Goal: Task Accomplishment & Management: Manage account settings

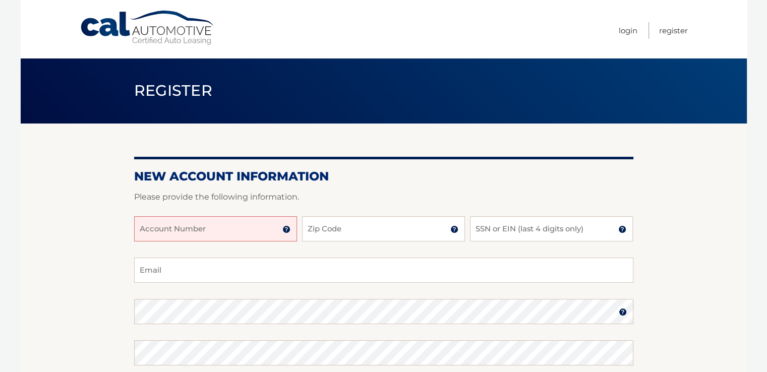
click at [262, 225] on input "Account Number" at bounding box center [215, 228] width 163 height 25
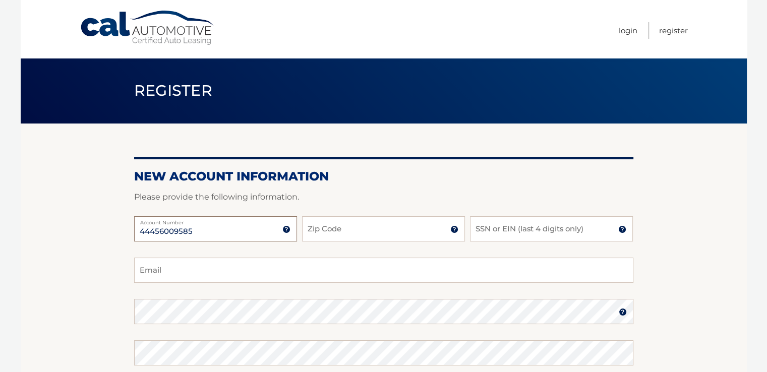
type input "44456009585"
click at [425, 229] on input "Zip Code" at bounding box center [383, 228] width 163 height 25
type input "33193"
click at [527, 229] on input "SSN or EIN (last 4 digits only)" at bounding box center [551, 228] width 163 height 25
type input "5027"
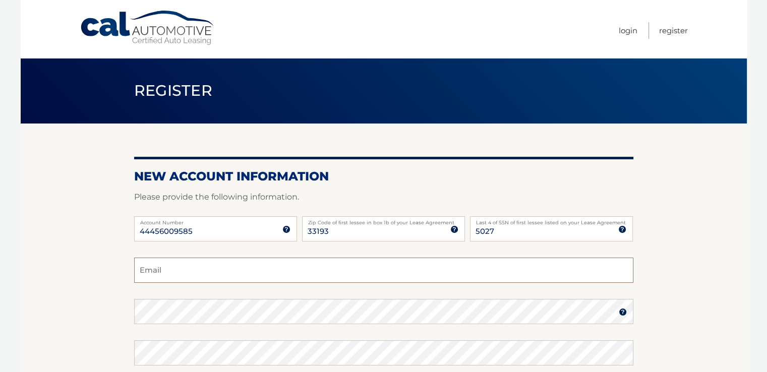
click at [496, 263] on input "Email" at bounding box center [384, 270] width 500 height 25
type input "nfraser@fiu.edu"
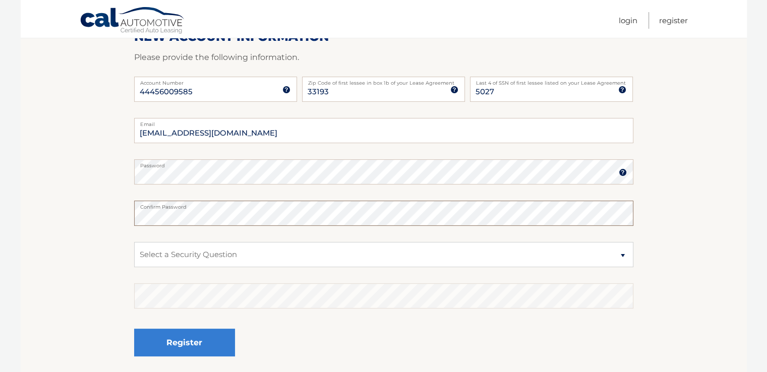
scroll to position [202, 0]
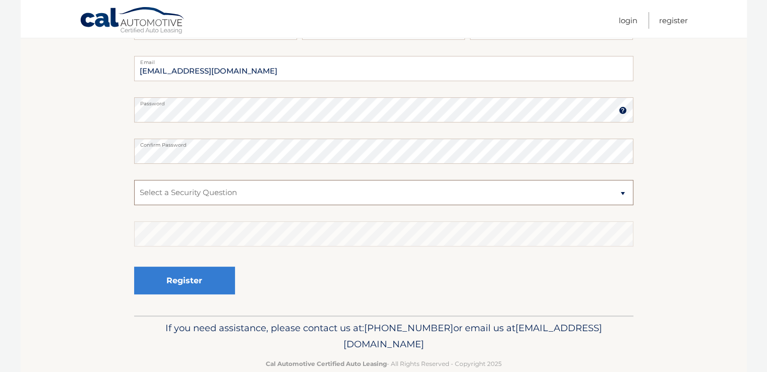
click at [626, 192] on select "Select a Security Question What was the name of your elementary school? What is…" at bounding box center [384, 192] width 500 height 25
select select "4"
click at [134, 180] on select "Select a Security Question What was the name of your elementary school? What is…" at bounding box center [384, 192] width 500 height 25
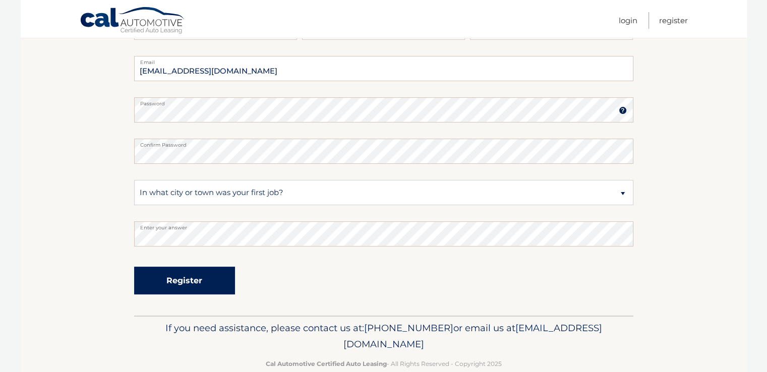
click at [220, 281] on button "Register" at bounding box center [184, 281] width 101 height 28
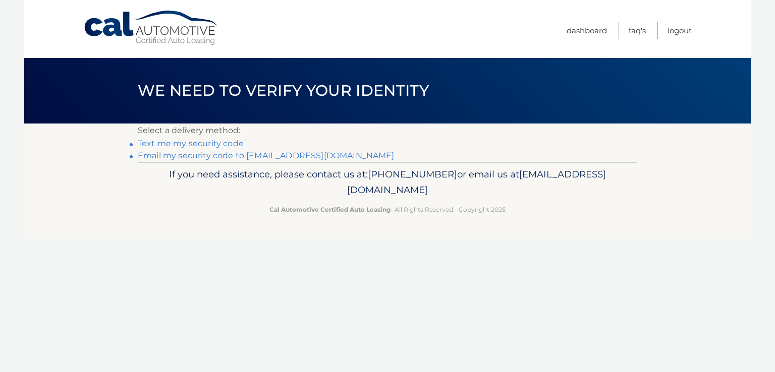
click at [237, 145] on link "Text me my security code" at bounding box center [191, 144] width 106 height 10
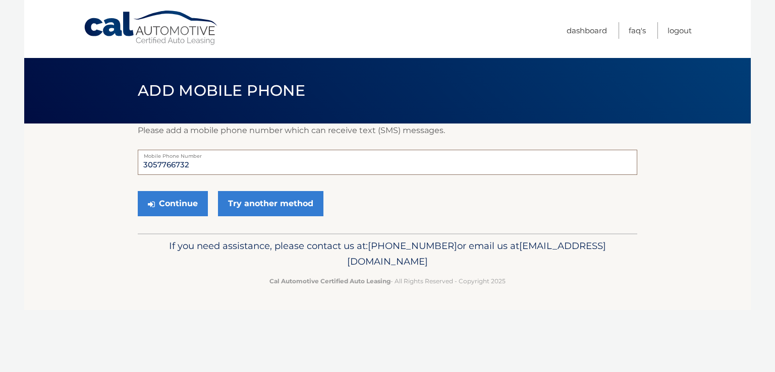
click at [221, 159] on input "3057766732" at bounding box center [388, 162] width 500 height 25
type input "3"
type input "7863516033"
click at [186, 206] on button "Continue" at bounding box center [173, 203] width 70 height 25
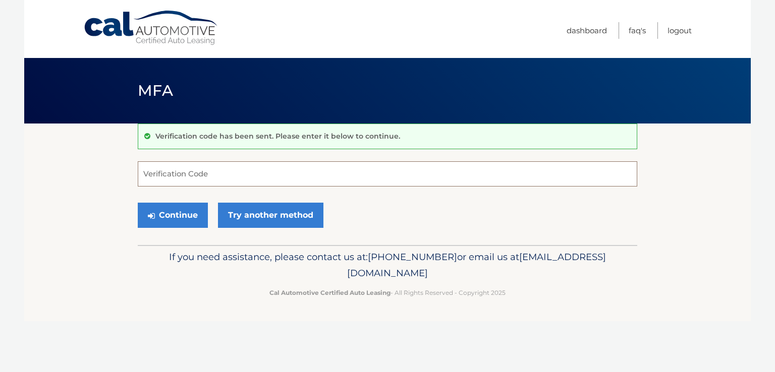
click at [213, 172] on input "Verification Code" at bounding box center [388, 173] width 500 height 25
type input "889671"
click at [195, 210] on button "Continue" at bounding box center [173, 215] width 70 height 25
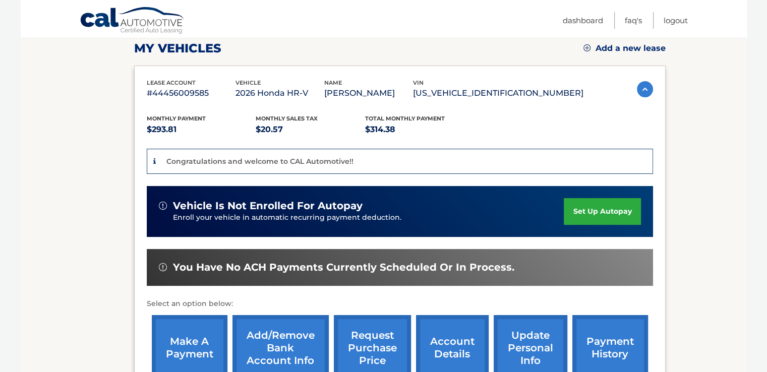
scroll to position [151, 0]
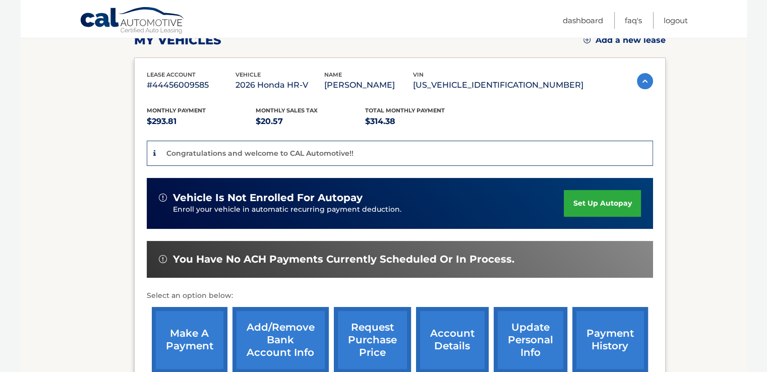
click at [592, 196] on link "set up autopay" at bounding box center [602, 203] width 77 height 27
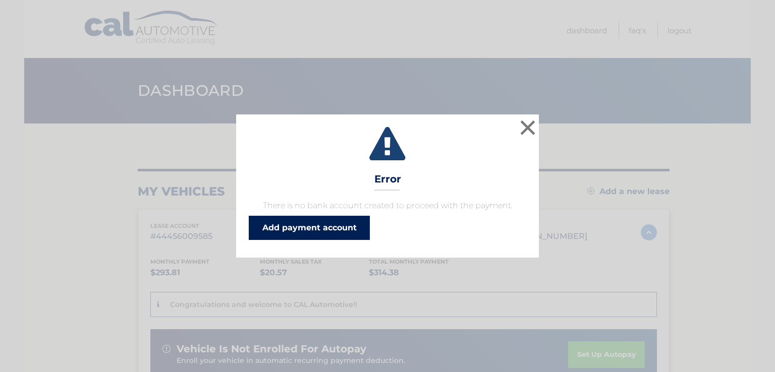
click at [329, 230] on link "Add payment account" at bounding box center [309, 228] width 121 height 24
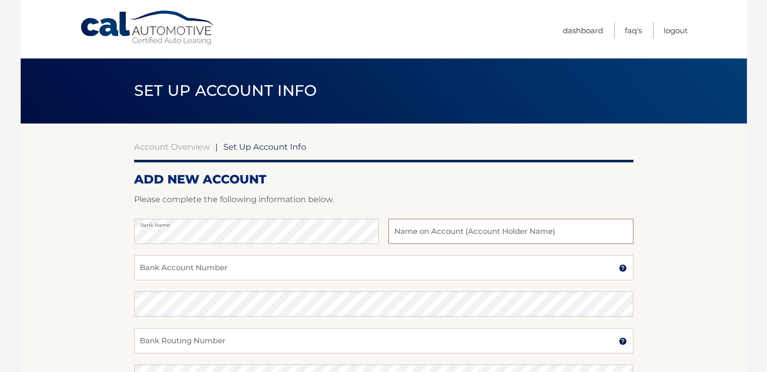
click at [471, 230] on input "text" at bounding box center [511, 231] width 245 height 25
type input "[PERSON_NAME]"
click at [237, 269] on input "Bank Account Number" at bounding box center [384, 267] width 500 height 25
type input "1010188584701"
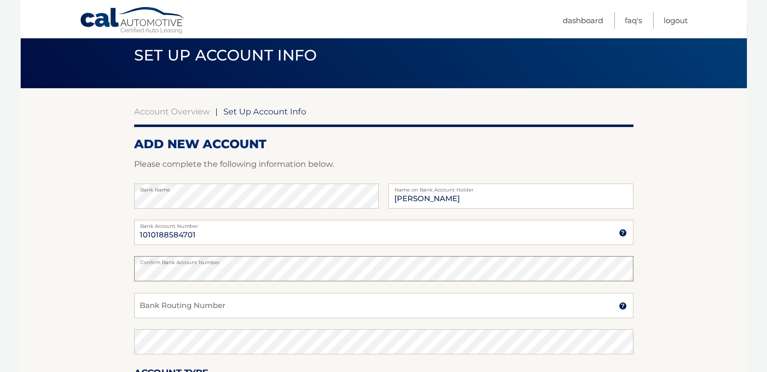
scroll to position [101, 0]
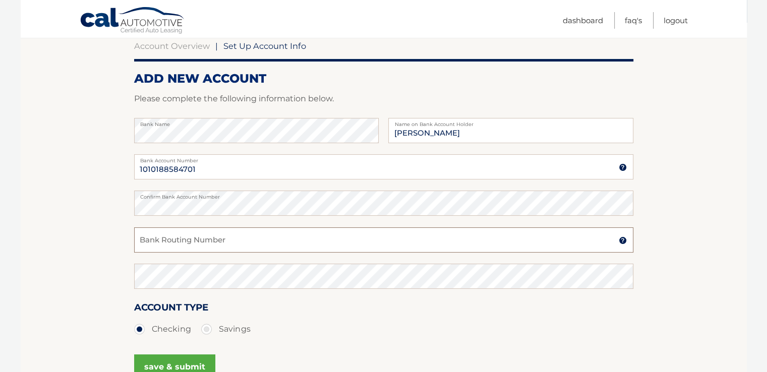
click at [249, 241] on input "Bank Routing Number" at bounding box center [384, 240] width 500 height 25
type input "063107513"
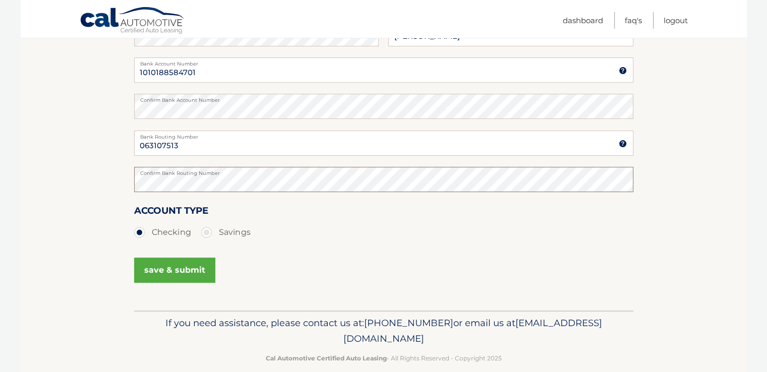
scroll to position [202, 0]
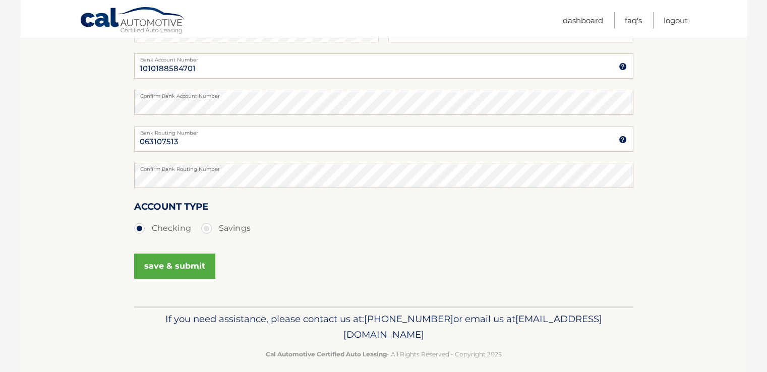
click at [176, 267] on button "save & submit" at bounding box center [174, 266] width 81 height 25
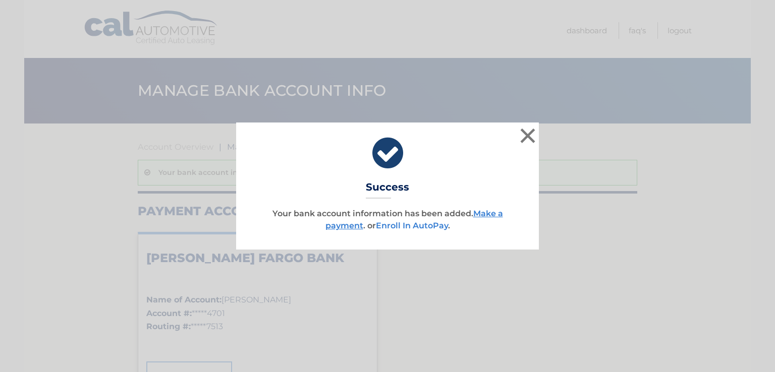
click at [401, 225] on link "Enroll In AutoPay" at bounding box center [412, 226] width 72 height 10
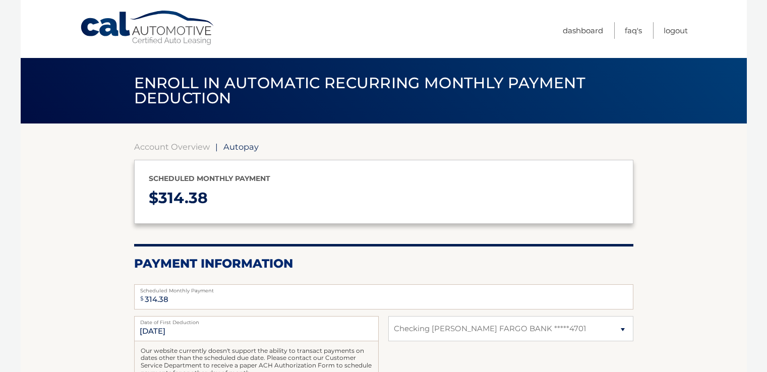
select select "N2M0NjZkNTctZmNkYy00MjAzLWFiMjUtNGI4MmQ5ZGVhYzYz"
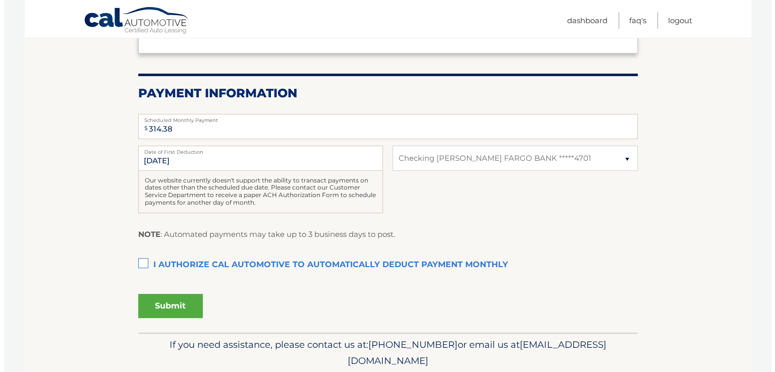
scroll to position [202, 0]
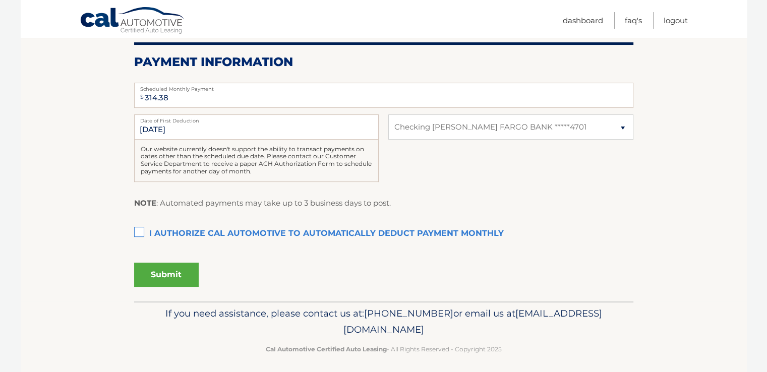
click at [137, 230] on label "I authorize cal automotive to automatically deduct payment monthly This checkbo…" at bounding box center [384, 234] width 500 height 20
click at [0, 0] on input "I authorize cal automotive to automatically deduct payment monthly This checkbo…" at bounding box center [0, 0] width 0 height 0
click at [156, 276] on button "Submit" at bounding box center [166, 275] width 65 height 24
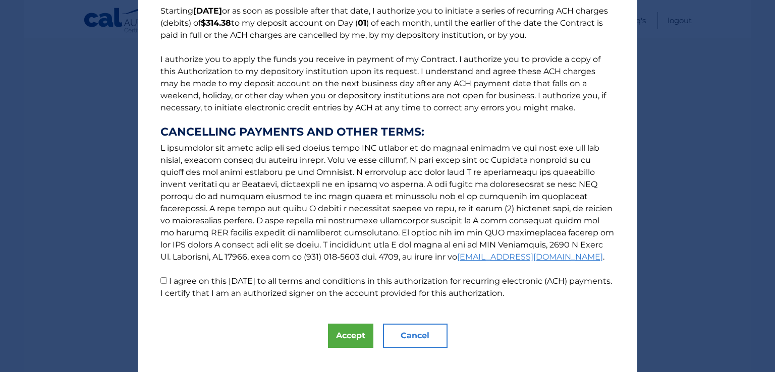
scroll to position [101, 0]
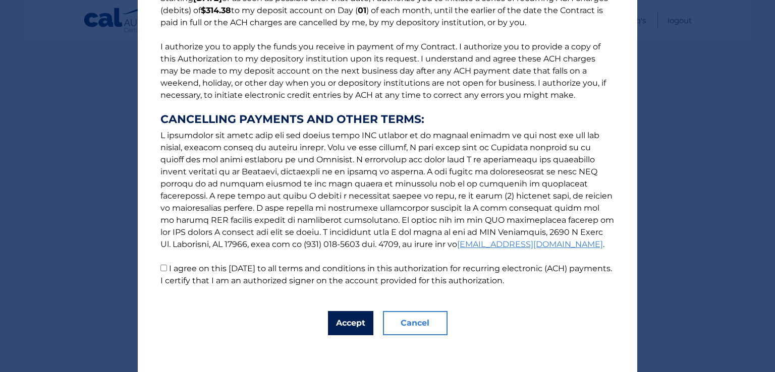
click at [349, 324] on button "Accept" at bounding box center [350, 323] width 45 height 24
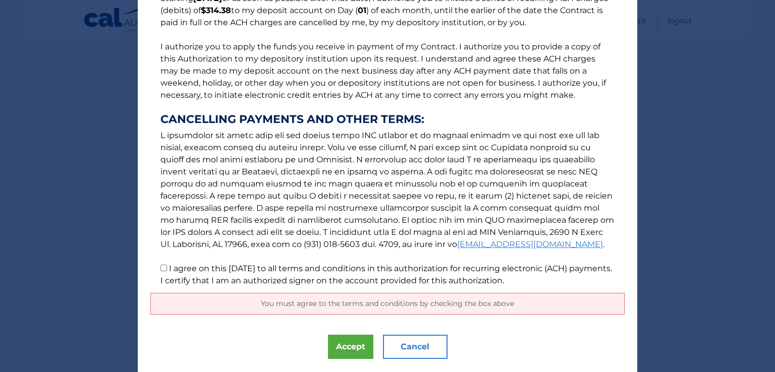
click at [160, 267] on input "I agree on this 09/21/2025 to all terms and conditions in this authorization fo…" at bounding box center [163, 268] width 7 height 7
checkbox input "true"
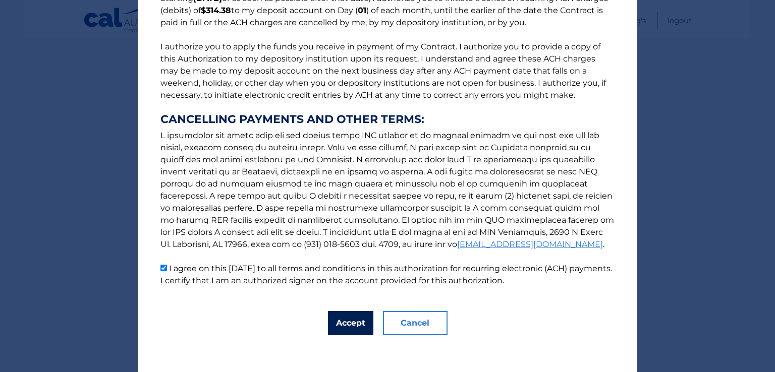
click at [348, 329] on button "Accept" at bounding box center [350, 323] width 45 height 24
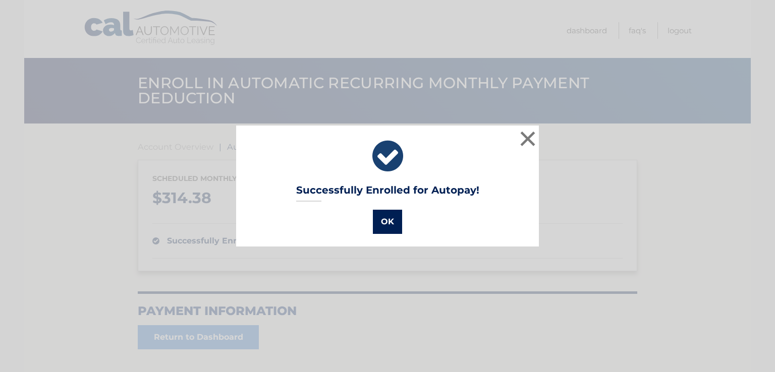
click at [397, 223] on button "OK" at bounding box center [387, 222] width 29 height 24
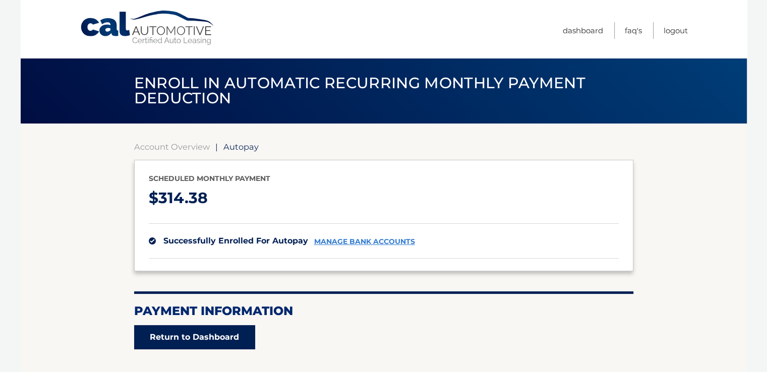
click at [208, 338] on link "Return to Dashboard" at bounding box center [194, 337] width 121 height 24
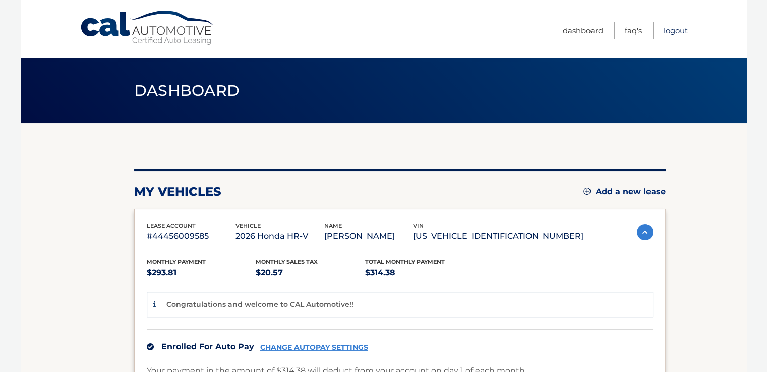
click at [672, 29] on link "Logout" at bounding box center [676, 30] width 24 height 17
